Goal: Transaction & Acquisition: Register for event/course

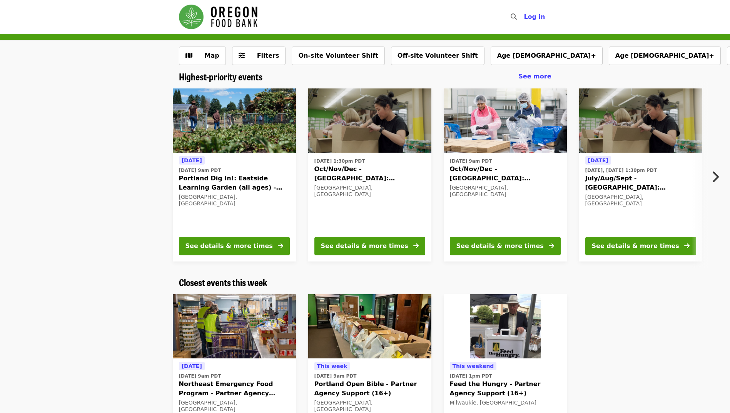
click at [253, 54] on span "Filters" at bounding box center [264, 55] width 30 height 9
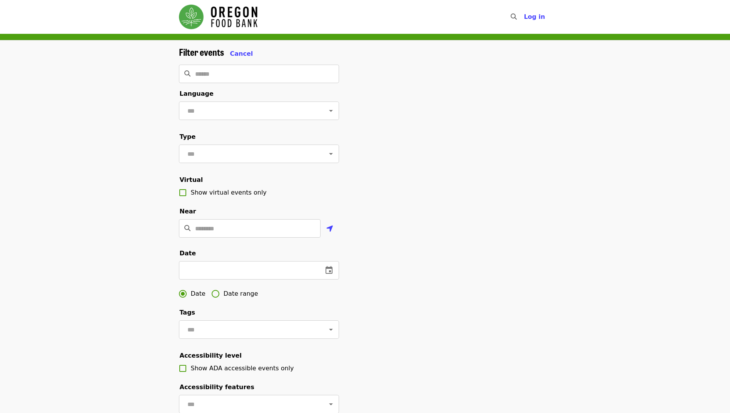
click at [222, 237] on input "Location" at bounding box center [257, 228] width 125 height 18
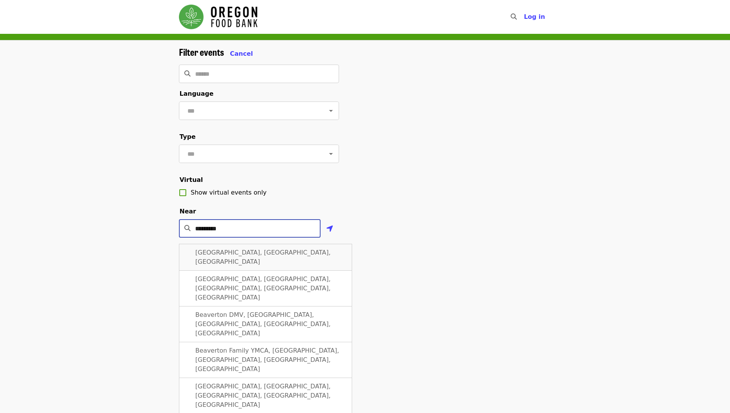
click at [217, 266] on span "[GEOGRAPHIC_DATA], [GEOGRAPHIC_DATA], [GEOGRAPHIC_DATA]" at bounding box center [262, 257] width 135 height 17
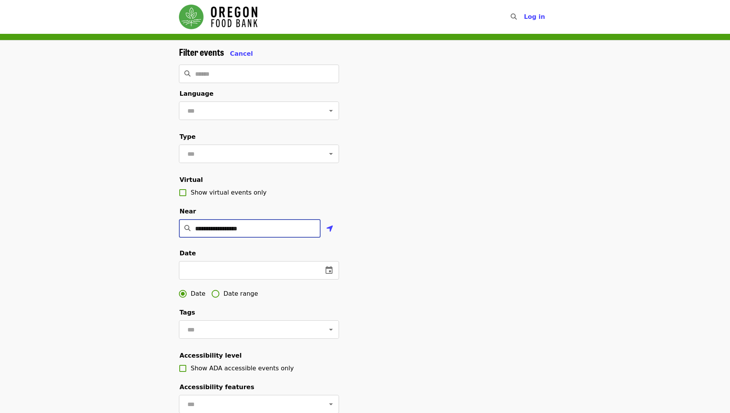
type input "**********"
click at [329, 274] on icon "change date" at bounding box center [329, 270] width 7 height 8
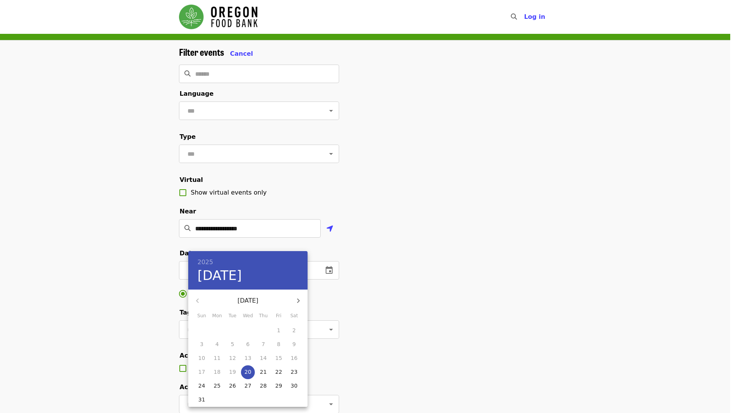
click at [296, 301] on icon "button" at bounding box center [298, 300] width 9 height 9
click at [265, 345] on p "11" at bounding box center [263, 345] width 7 height 8
type input "**********"
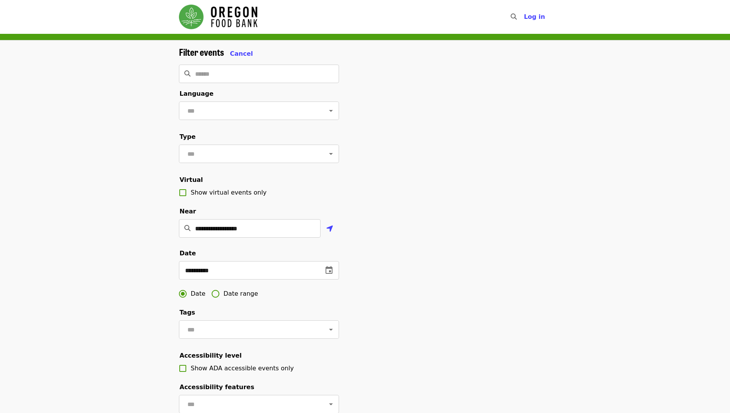
click at [469, 309] on div "**********" at bounding box center [365, 261] width 385 height 429
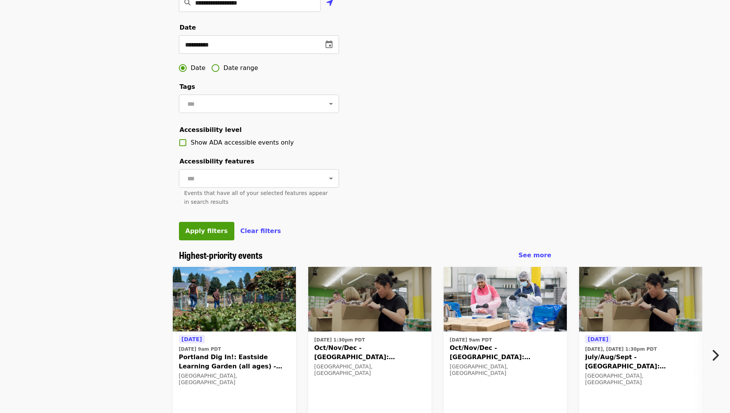
scroll to position [269, 0]
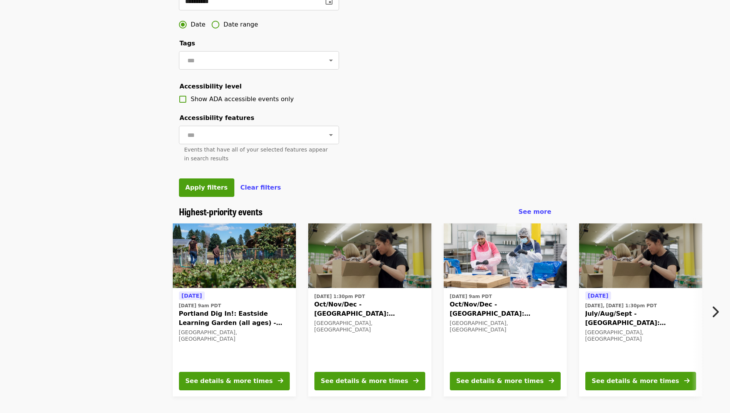
click at [209, 197] on button "Apply filters" at bounding box center [206, 188] width 55 height 18
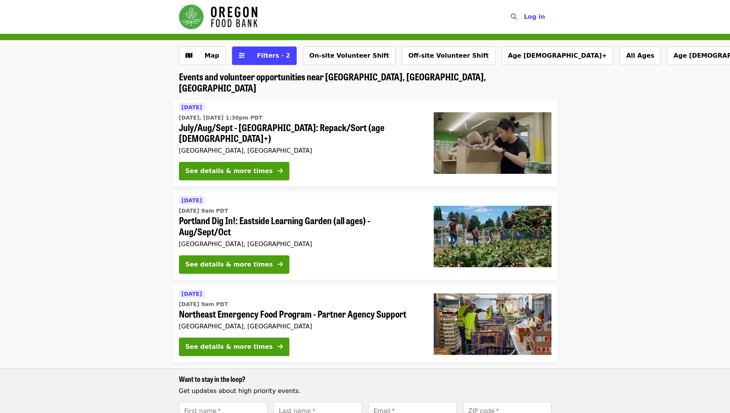
click at [277, 167] on icon "arrow-right icon" at bounding box center [279, 170] width 5 height 7
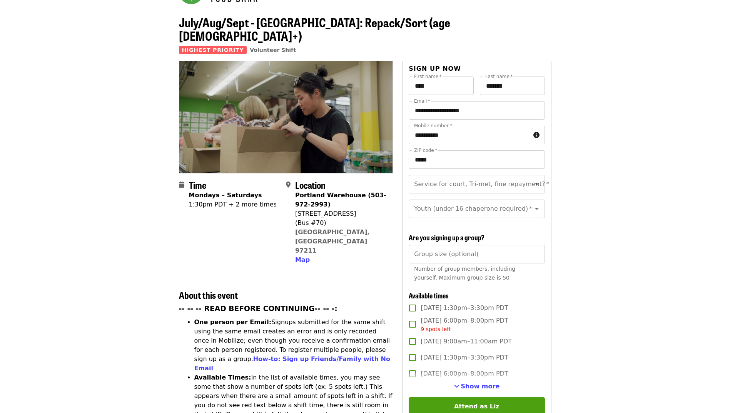
scroll to position [38, 0]
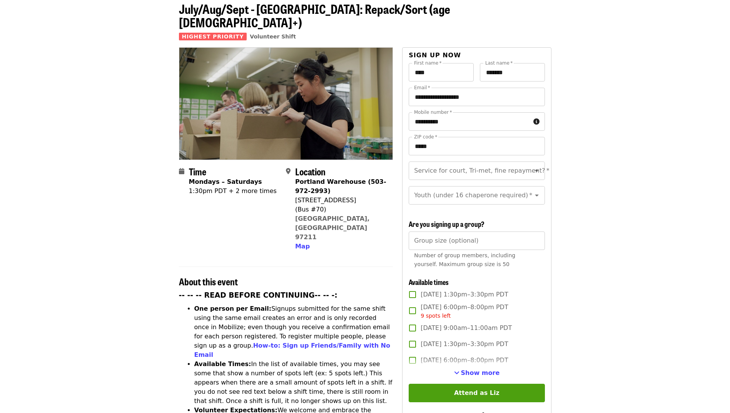
click at [475, 371] on span "Show more" at bounding box center [480, 372] width 39 height 7
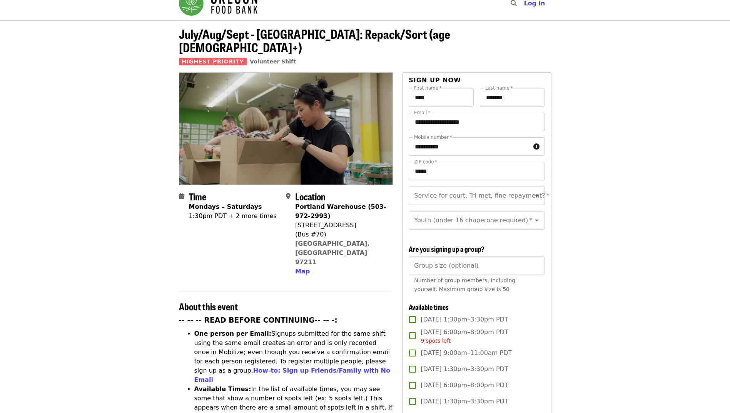
scroll to position [0, 0]
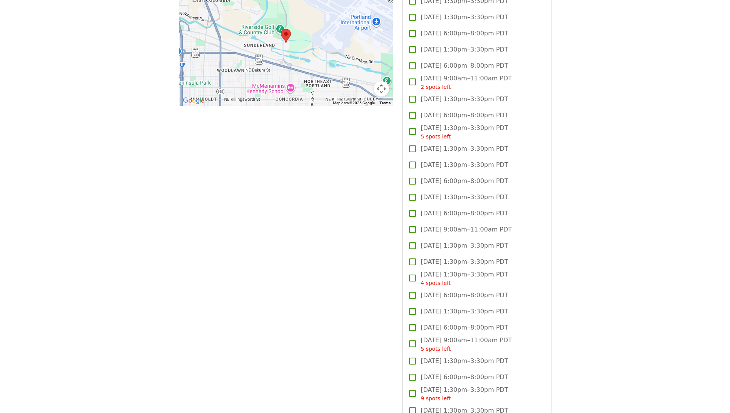
scroll to position [616, 0]
